Goal: Information Seeking & Learning: Learn about a topic

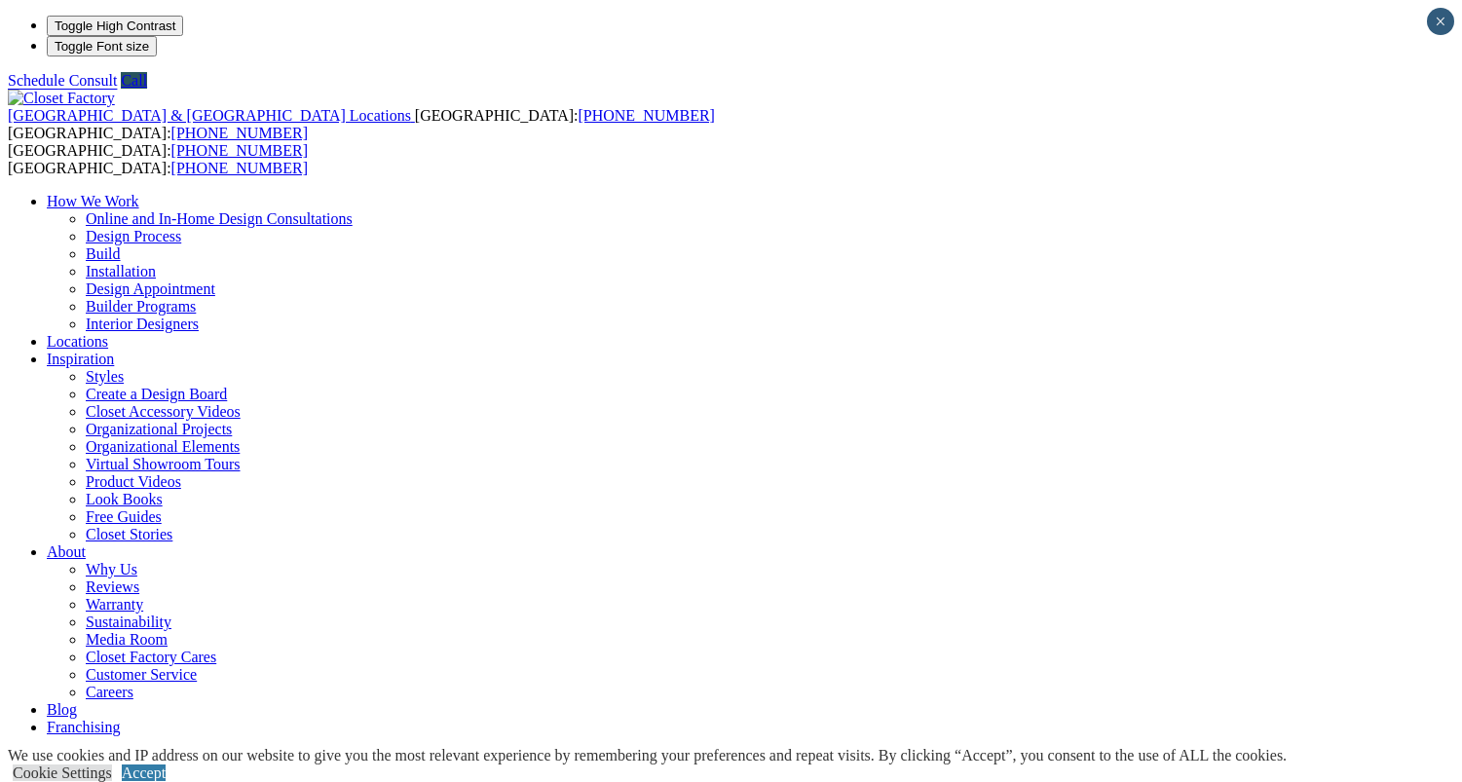
scroll to position [6, 0]
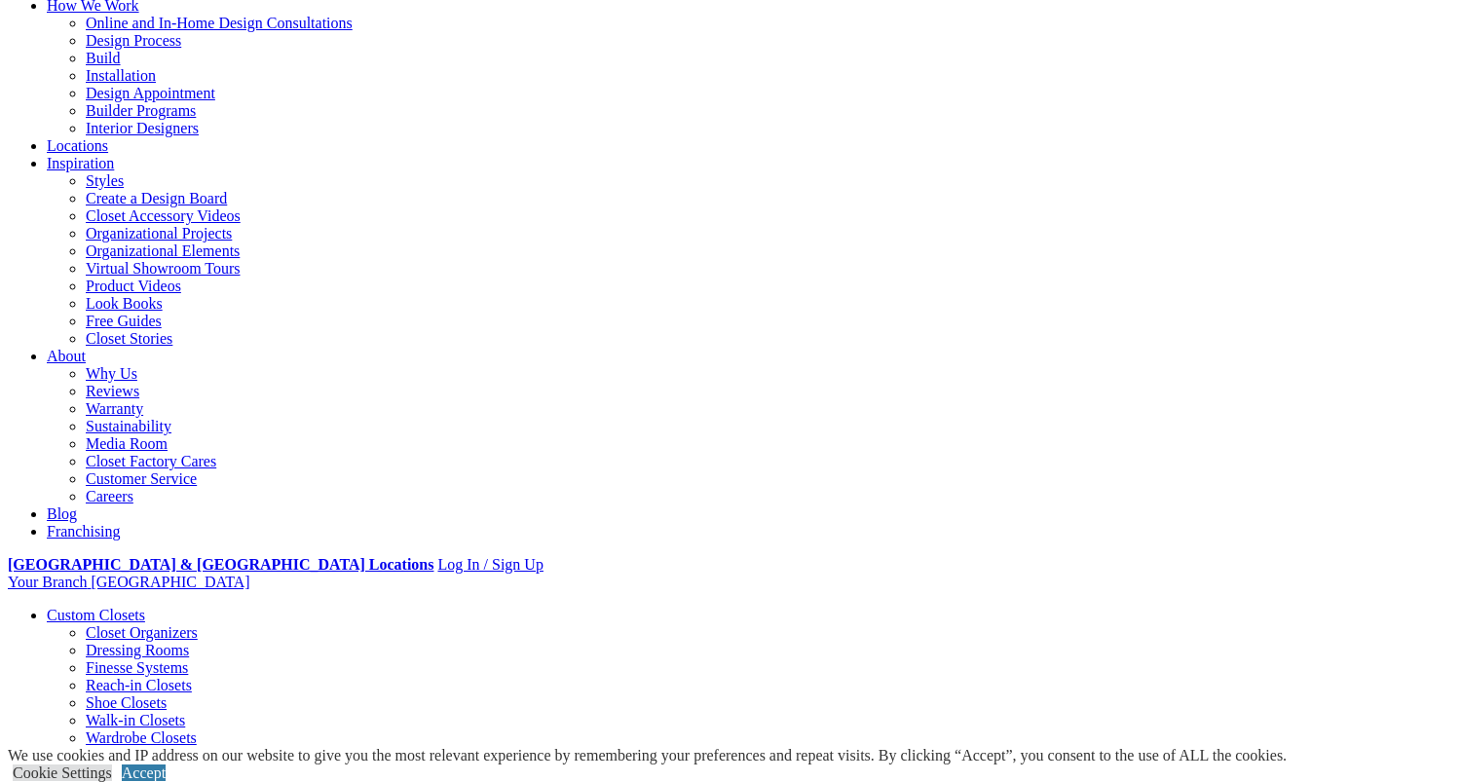
scroll to position [204, 0]
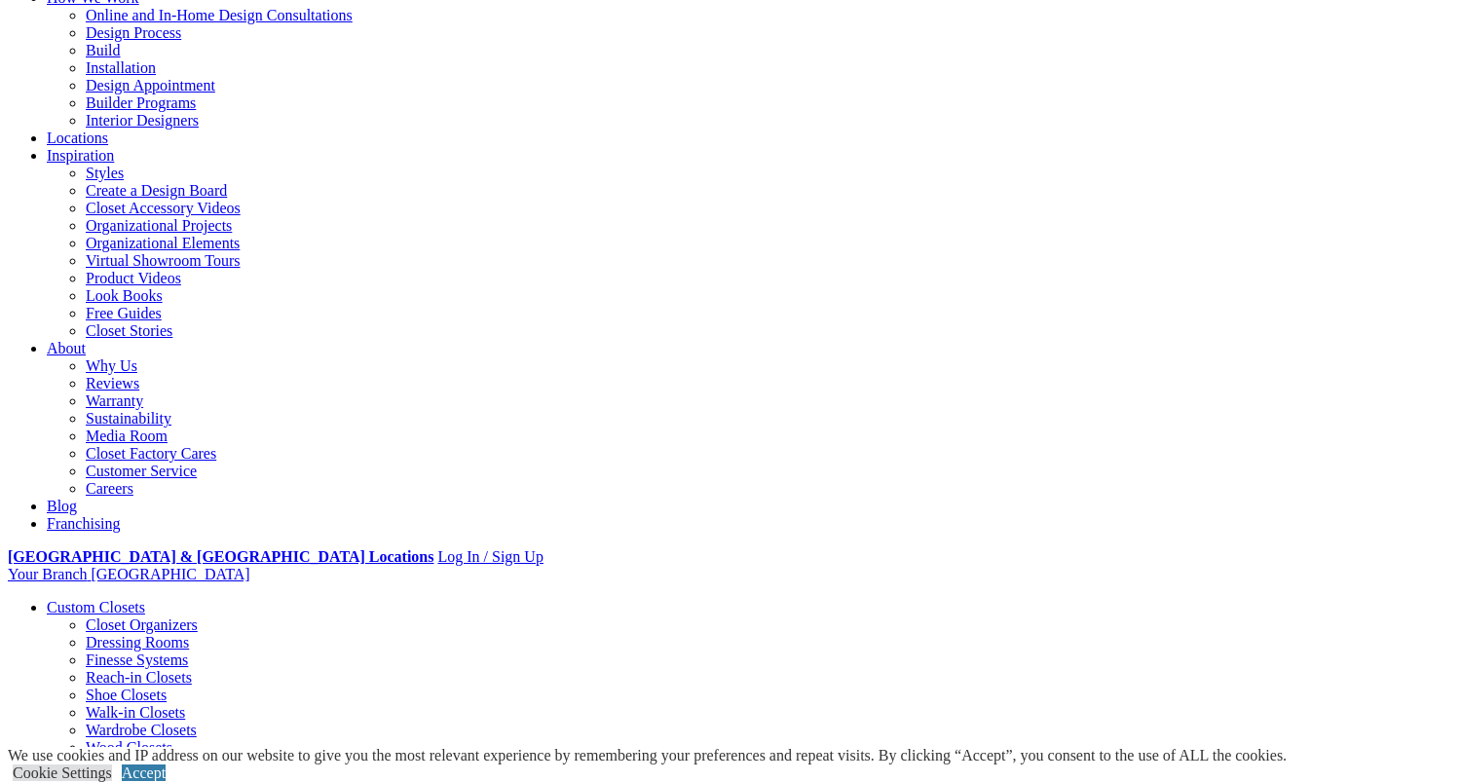
click at [86, 739] on link "Wood Closets" at bounding box center [129, 747] width 87 height 17
